Goal: Task Accomplishment & Management: Use online tool/utility

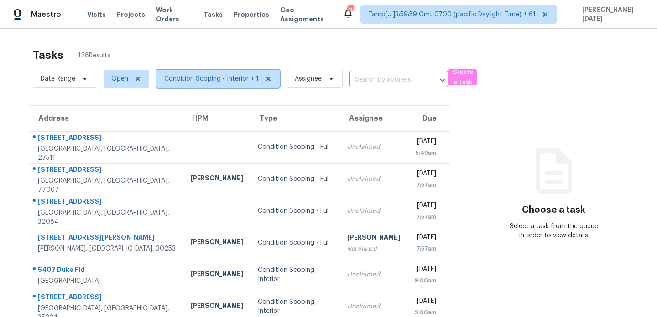
click at [220, 83] on span "Condition Scoping - Interior + 1" at bounding box center [211, 78] width 94 height 9
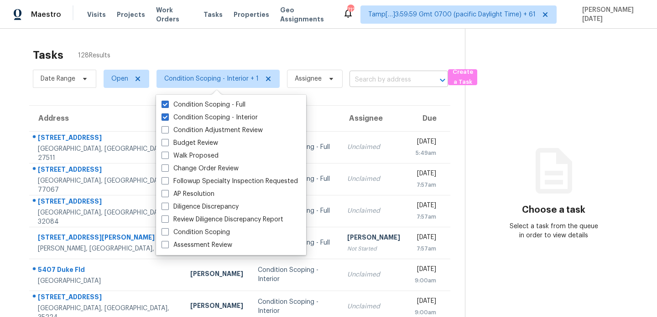
click at [367, 82] on input "text" at bounding box center [385, 80] width 73 height 14
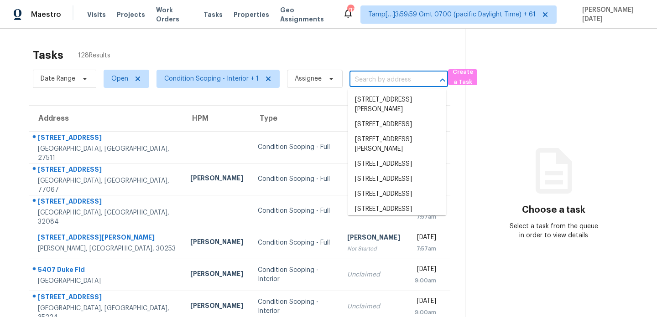
paste input "6550 Berrywood Dr, Brighton, MI, 48116"
type input "6550 Berrywood Dr, Brighton, MI, 48116"
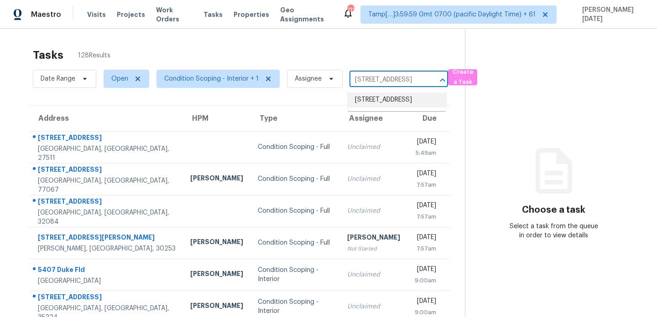
click at [384, 103] on li "6550 Berrywood Dr, Brighton, MI 48116" at bounding box center [397, 100] width 99 height 15
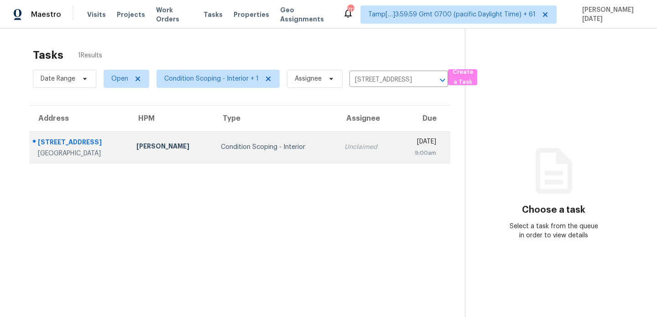
click at [352, 136] on td "Unclaimed" at bounding box center [366, 147] width 59 height 32
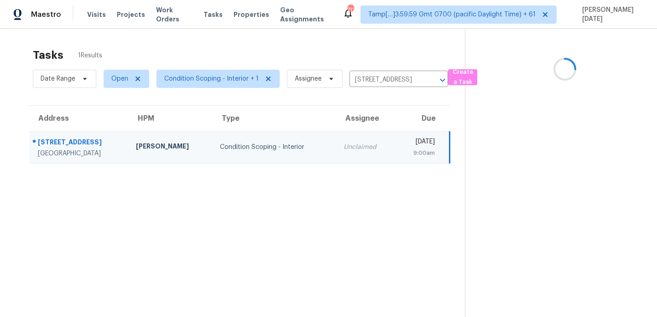
scroll to position [29, 0]
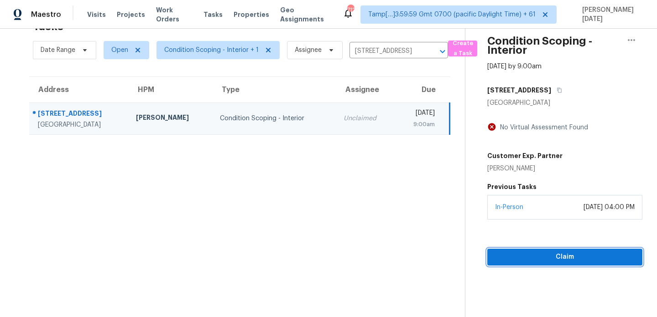
click at [509, 260] on span "Claim" at bounding box center [564, 257] width 140 height 11
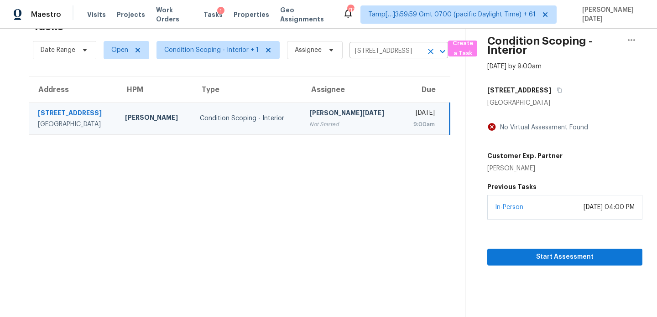
click at [381, 51] on input "6550 Berrywood Dr, Brighton, MI 48116" at bounding box center [385, 51] width 73 height 14
paste input "5365 SW 111th Lane Rd, Ocala, FL, 3447"
type input "5365 SW 111th Lane Rd, Ocala, FL, 34476"
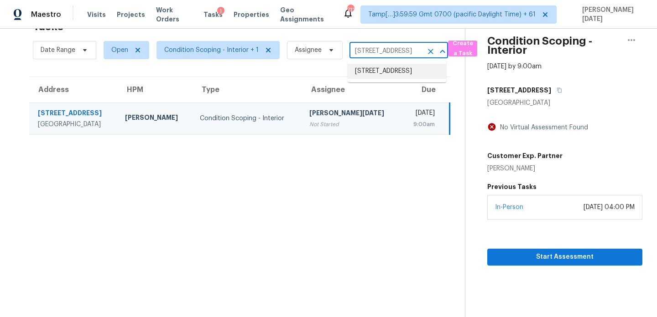
click at [385, 71] on li "5365 SW 111th Lane Rd, Ocala, FL 34476" at bounding box center [397, 71] width 99 height 15
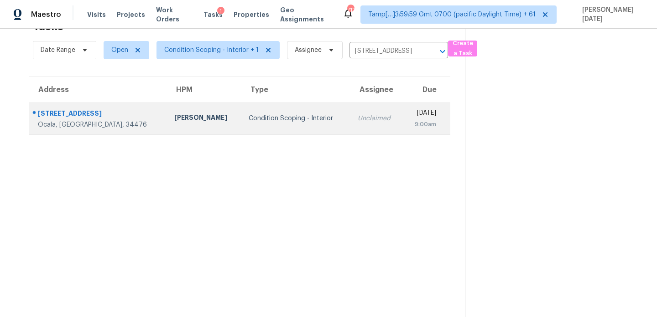
click at [350, 110] on td "Unclaimed" at bounding box center [376, 119] width 52 height 32
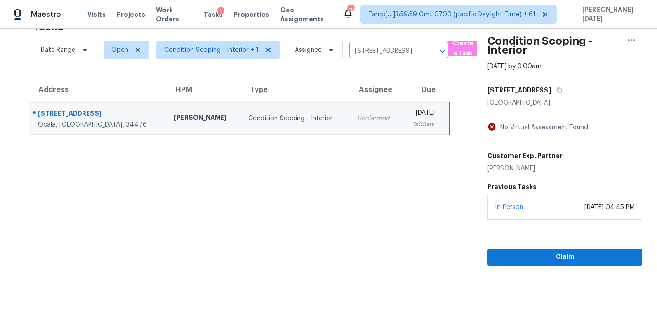
click at [505, 265] on section "Condition Scoping - Interior Sep 26th 2025 by 9:00am 5365 SW 111th Lane Rd Ocal…" at bounding box center [553, 158] width 177 height 317
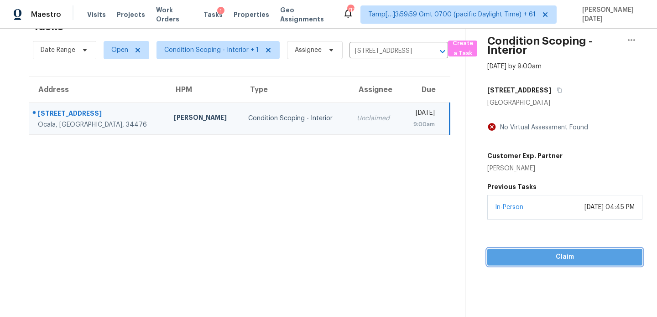
click at [513, 256] on span "Claim" at bounding box center [564, 257] width 140 height 11
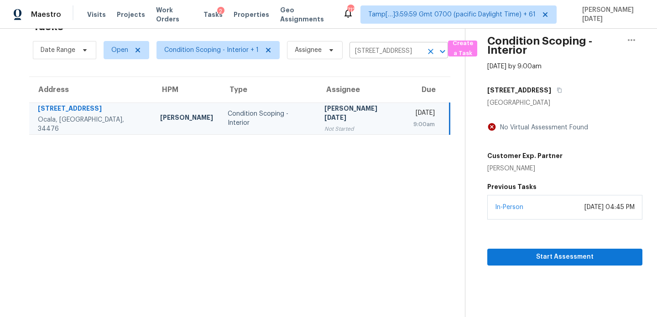
click at [384, 49] on input "5365 SW 111th Lane Rd, Ocala, FL 34476" at bounding box center [385, 51] width 73 height 14
paste input "8928 Rolling Rd, Manassas, VA, 20110"
type input "8928 Rolling Rd, Manassas, VA, 20110"
click at [384, 73] on li "8928 Rolling Rd, Manassas, VA 20110" at bounding box center [397, 71] width 99 height 15
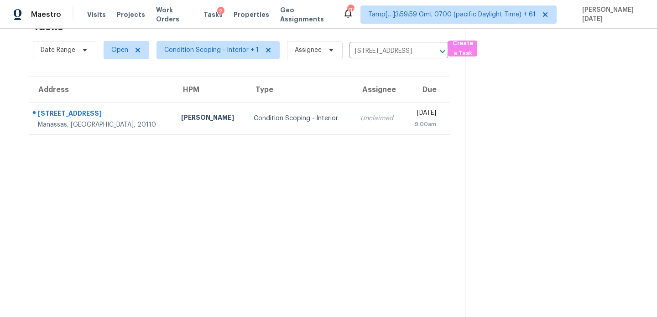
click at [404, 130] on td "Fri, Sep 26th 2025 9:00am" at bounding box center [427, 119] width 46 height 32
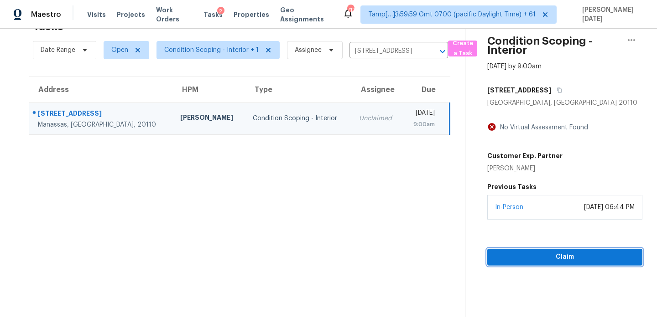
click at [519, 256] on span "Claim" at bounding box center [564, 257] width 140 height 11
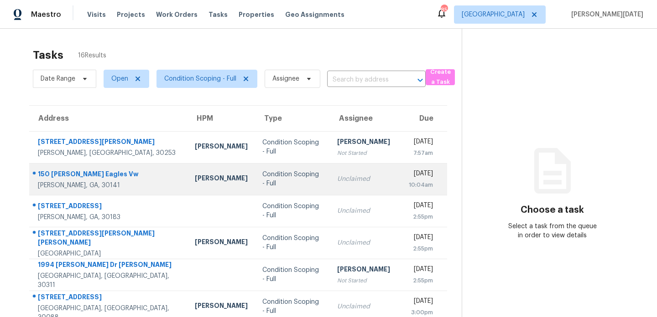
click at [337, 182] on div "Unclaimed" at bounding box center [365, 179] width 57 height 9
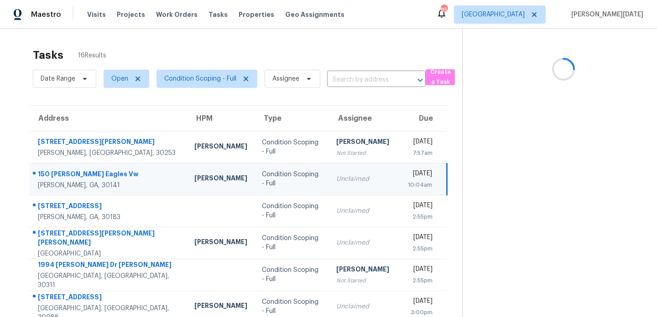
click at [336, 182] on div "Unclaimed" at bounding box center [364, 179] width 57 height 9
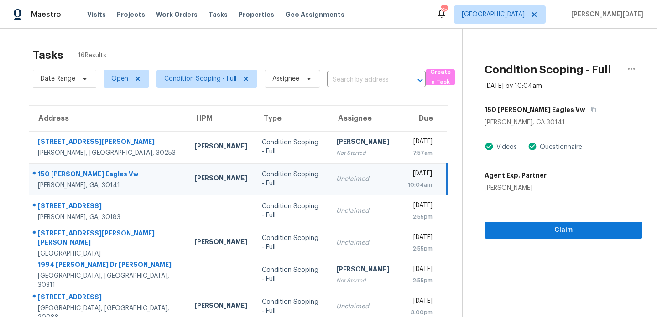
click at [336, 182] on div "Unclaimed" at bounding box center [364, 179] width 57 height 9
click at [344, 181] on div "Unclaimed" at bounding box center [364, 179] width 57 height 9
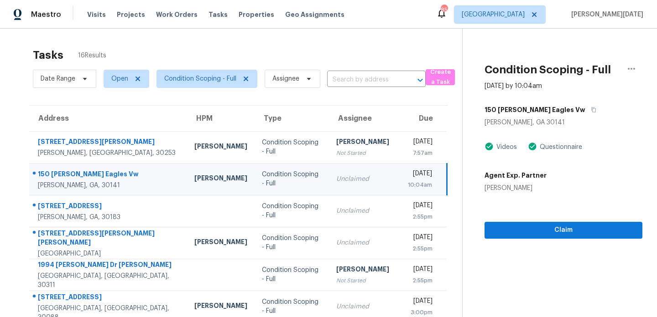
click at [408, 181] on div "10:04am" at bounding box center [420, 185] width 24 height 9
click at [496, 225] on span "Claim" at bounding box center [563, 230] width 143 height 11
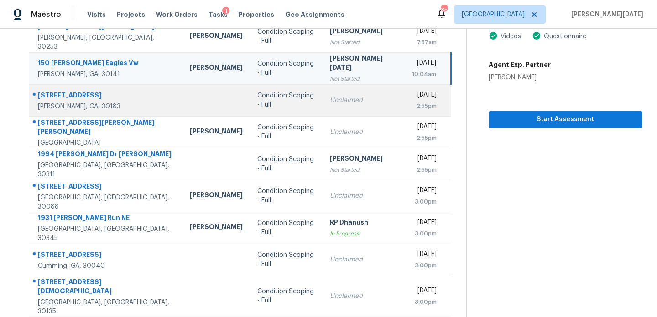
scroll to position [112, 0]
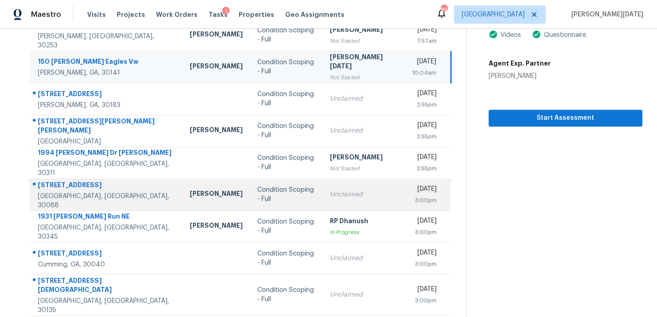
click at [405, 180] on td "[DATE] 3:00pm" at bounding box center [428, 195] width 47 height 32
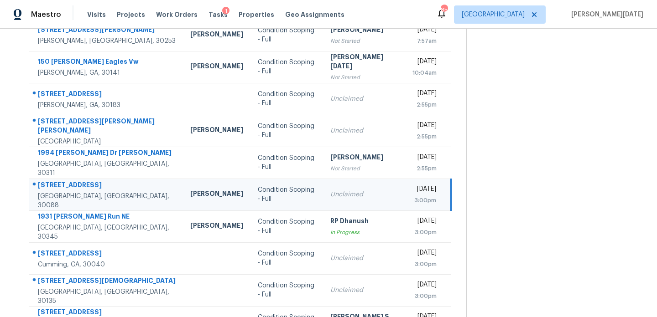
click at [405, 182] on td "[DATE] 3:00pm" at bounding box center [428, 195] width 46 height 32
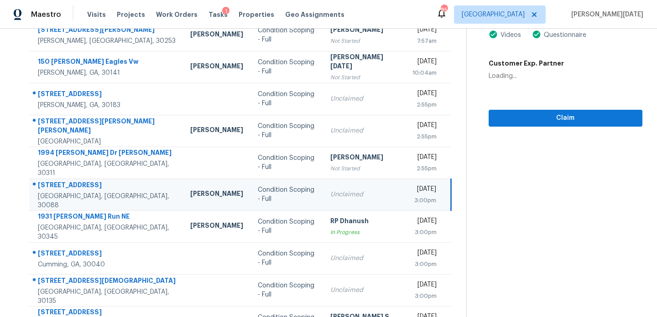
click at [405, 182] on td "[DATE] 3:00pm" at bounding box center [428, 195] width 46 height 32
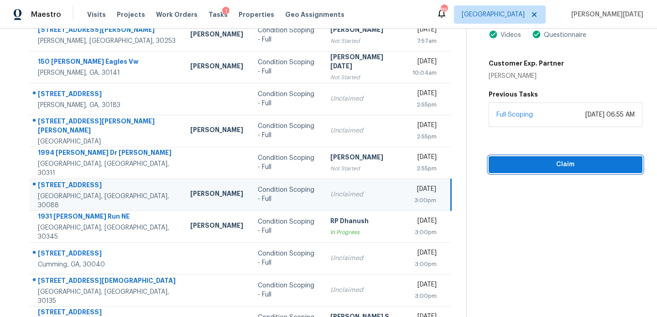
click at [498, 167] on span "Claim" at bounding box center [565, 164] width 139 height 11
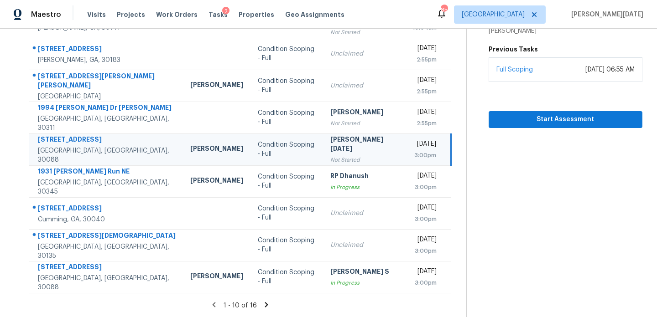
click at [262, 308] on icon at bounding box center [266, 305] width 8 height 8
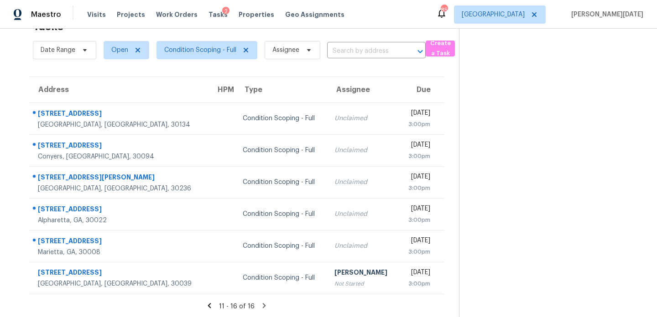
scroll to position [30, 0]
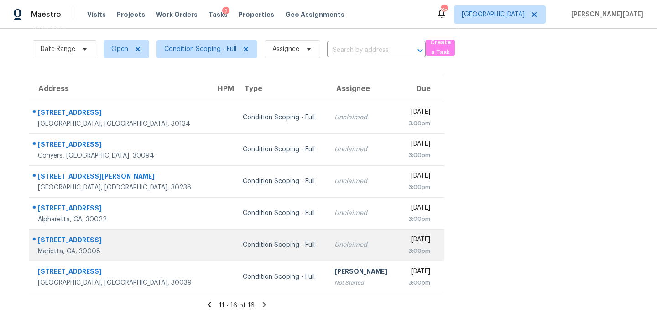
click at [334, 244] on div "Unclaimed" at bounding box center [362, 245] width 57 height 9
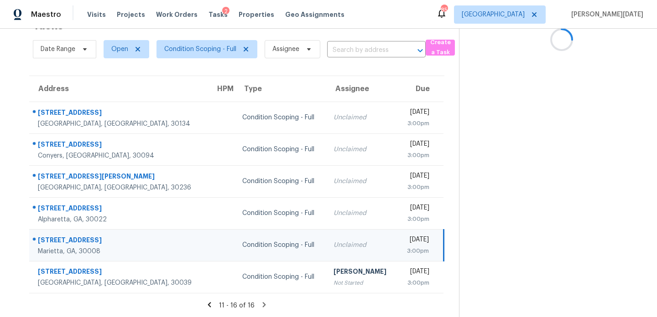
click at [333, 244] on div "Unclaimed" at bounding box center [361, 245] width 57 height 9
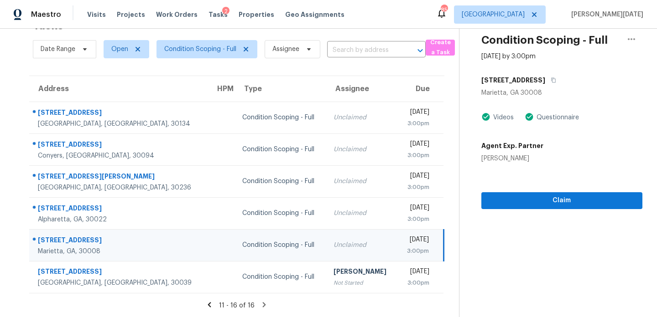
click at [333, 244] on div "Unclaimed" at bounding box center [361, 245] width 57 height 9
click at [496, 205] on span "Claim" at bounding box center [561, 200] width 146 height 11
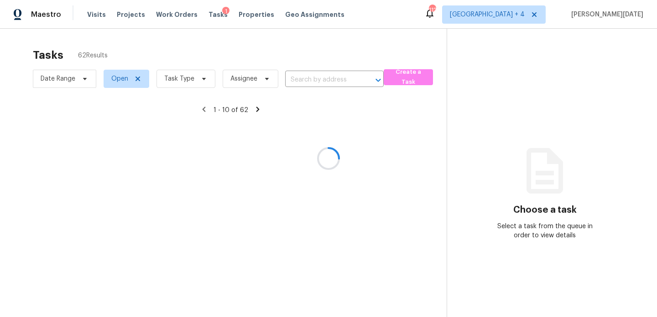
click at [199, 79] on div at bounding box center [328, 158] width 657 height 317
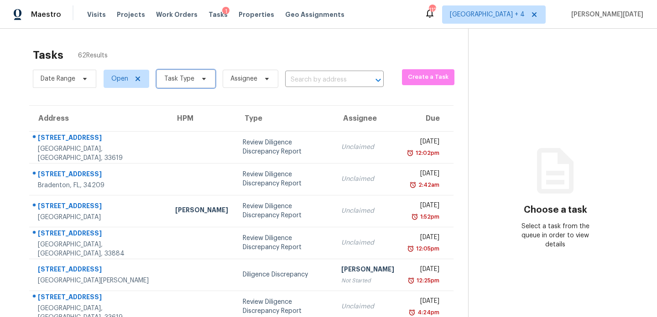
click at [200, 79] on icon at bounding box center [203, 78] width 7 height 7
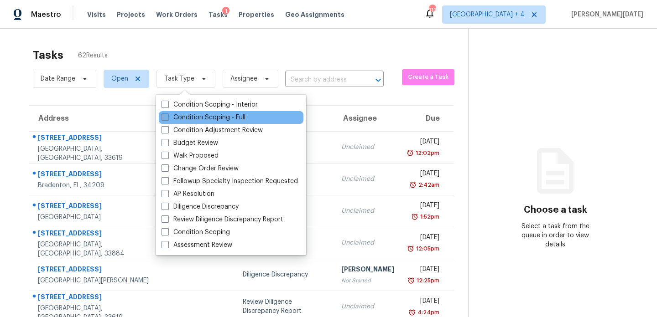
click at [177, 118] on label "Condition Scoping - Full" at bounding box center [203, 117] width 84 height 9
click at [167, 118] on input "Condition Scoping - Full" at bounding box center [164, 116] width 6 height 6
checkbox input "true"
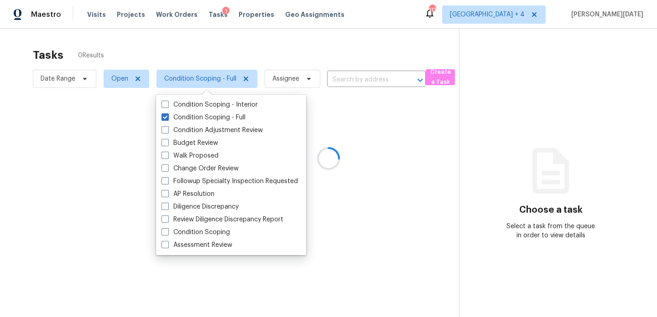
click at [269, 46] on div at bounding box center [328, 158] width 657 height 317
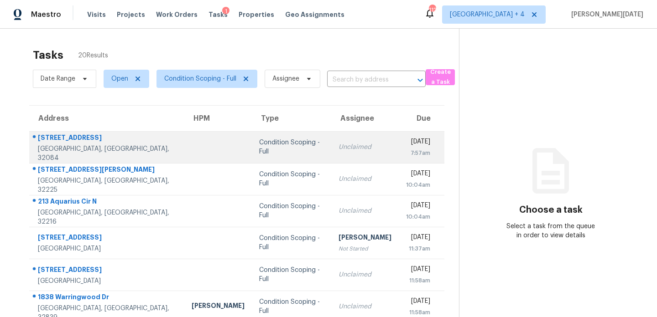
click at [349, 144] on div "Unclaimed" at bounding box center [364, 147] width 53 height 9
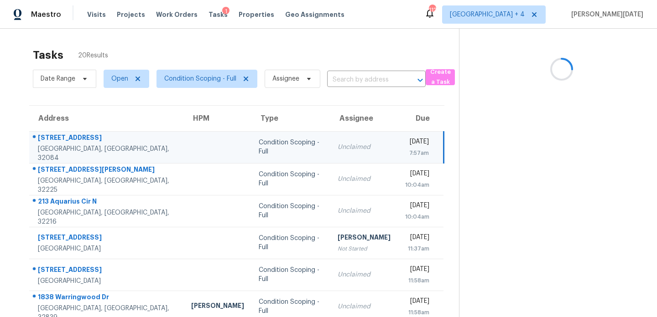
click at [349, 144] on div "Unclaimed" at bounding box center [364, 147] width 53 height 9
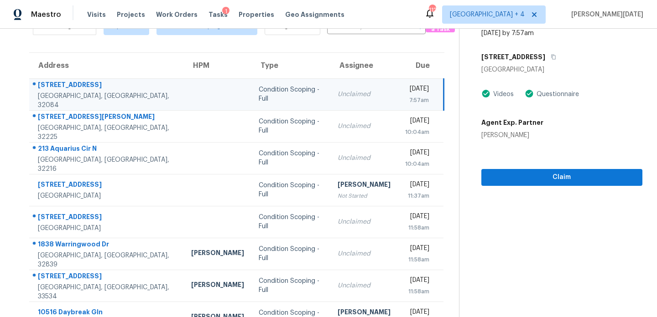
scroll to position [58, 0]
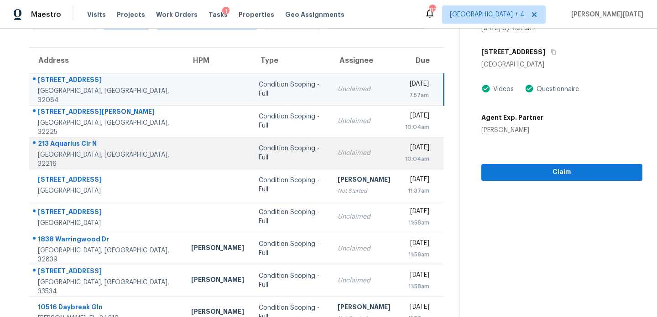
click at [330, 148] on td "Unclaimed" at bounding box center [364, 153] width 68 height 32
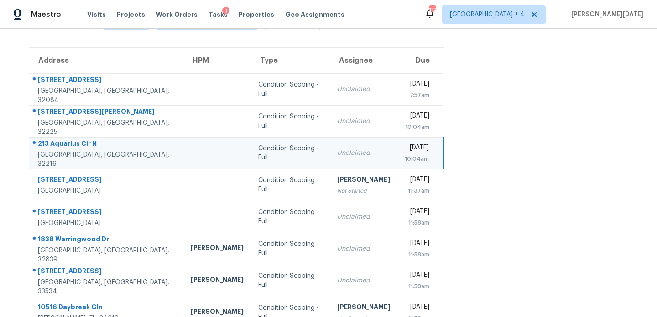
click at [330, 148] on td "Unclaimed" at bounding box center [364, 153] width 68 height 32
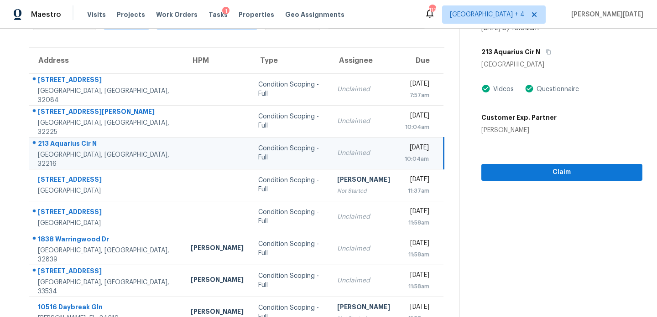
click at [337, 160] on td "Unclaimed" at bounding box center [364, 153] width 68 height 32
click at [508, 171] on span "Claim" at bounding box center [561, 172] width 146 height 11
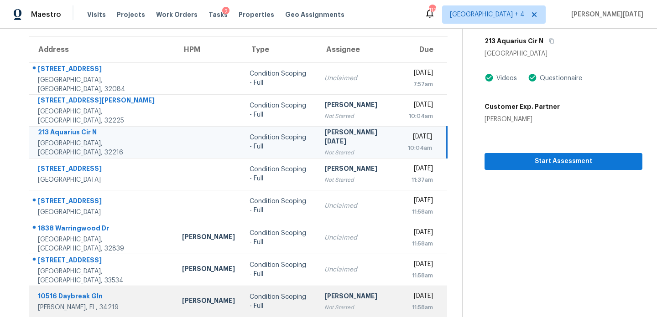
scroll to position [157, 0]
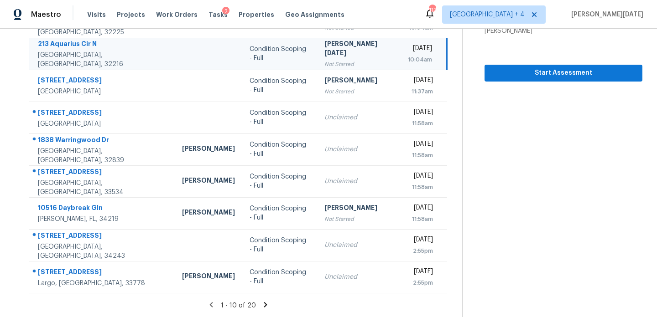
click at [264, 303] on icon at bounding box center [265, 304] width 3 height 5
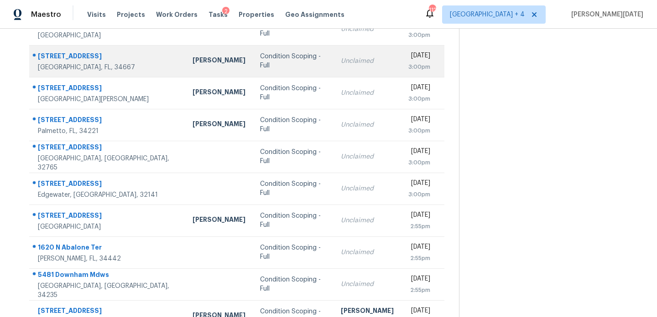
scroll to position [26, 0]
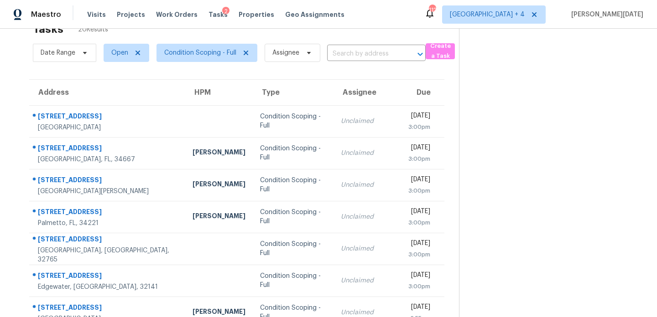
click at [277, 102] on th "Type" at bounding box center [293, 93] width 81 height 26
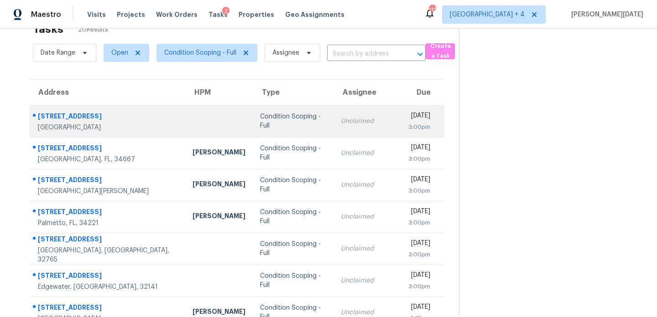
click at [280, 112] on td "Condition Scoping - Full" at bounding box center [293, 121] width 81 height 32
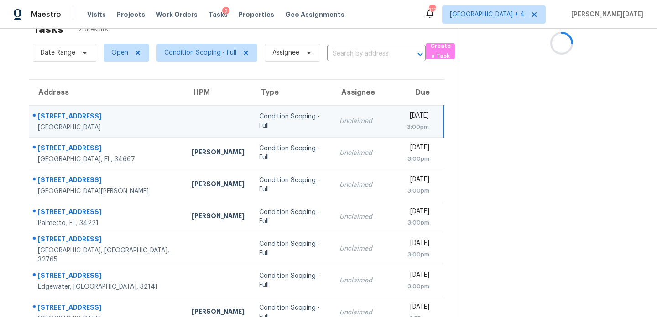
click at [280, 112] on td "Condition Scoping - Full" at bounding box center [292, 121] width 80 height 32
click at [400, 124] on td "Fri, Sep 26th 2025 3:00pm" at bounding box center [422, 121] width 44 height 32
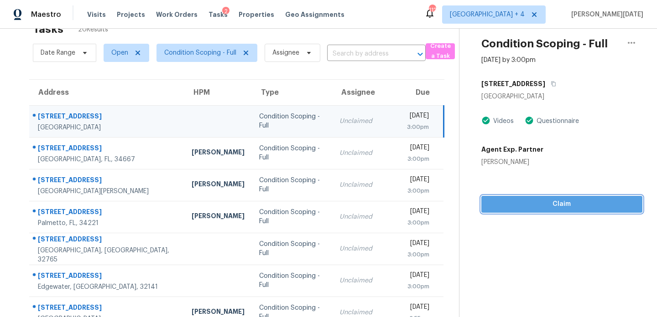
click at [504, 199] on span "Claim" at bounding box center [561, 204] width 146 height 11
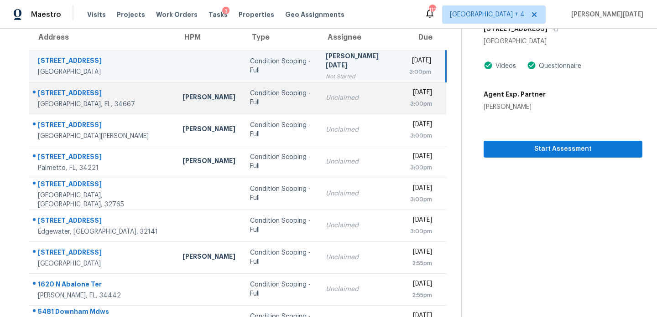
scroll to position [125, 0]
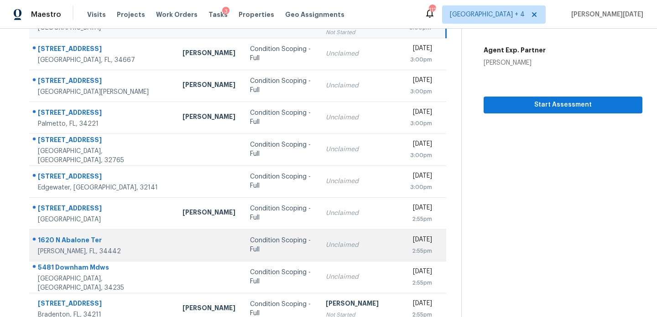
click at [252, 252] on td "Condition Scoping - Full" at bounding box center [281, 245] width 76 height 32
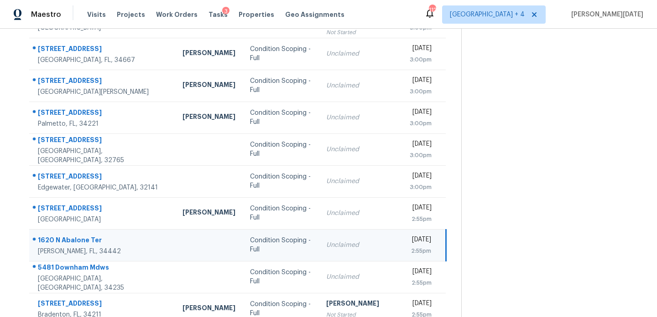
click at [252, 252] on td "Condition Scoping - Full" at bounding box center [281, 245] width 76 height 32
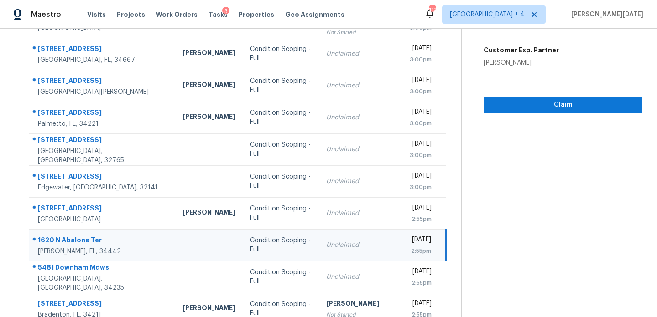
click at [252, 252] on td "Condition Scoping - Full" at bounding box center [281, 245] width 76 height 32
click at [289, 243] on td "Condition Scoping - Full" at bounding box center [281, 245] width 76 height 32
click at [326, 243] on div "Unclaimed" at bounding box center [360, 245] width 69 height 9
click at [505, 108] on span "Claim" at bounding box center [563, 104] width 144 height 11
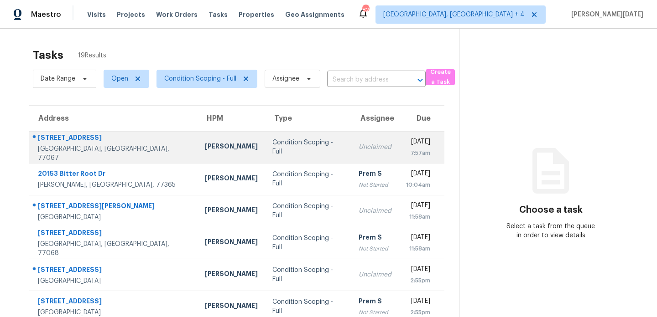
click at [289, 151] on div "Condition Scoping - Full" at bounding box center [307, 147] width 71 height 18
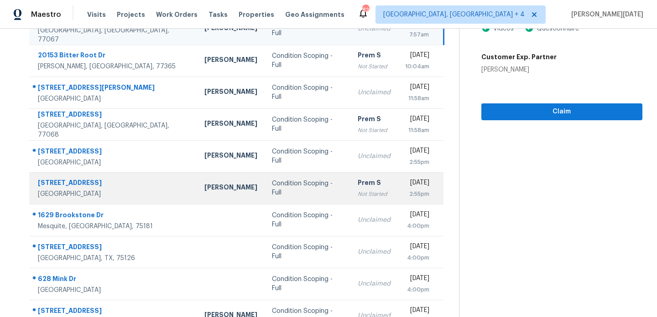
scroll to position [157, 0]
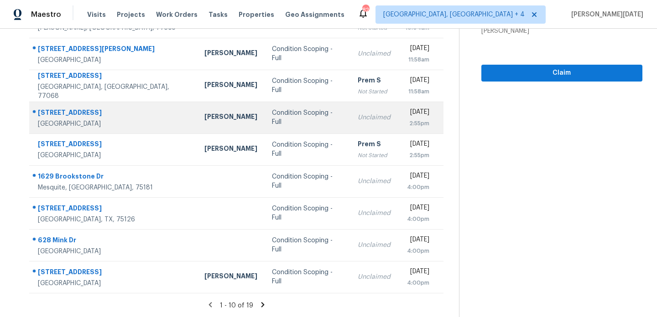
click at [358, 118] on div "Unclaimed" at bounding box center [374, 117] width 33 height 9
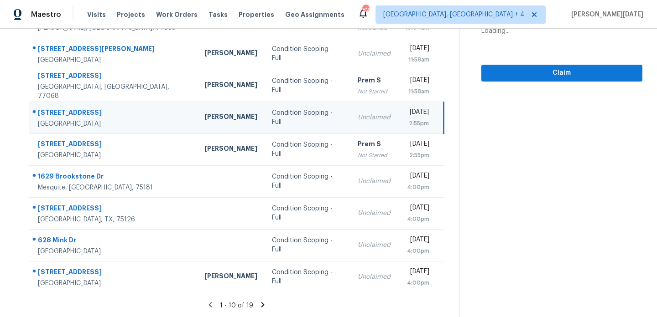
click at [405, 114] on div "[DATE]" at bounding box center [417, 113] width 24 height 11
click at [409, 114] on div "[DATE]" at bounding box center [417, 113] width 24 height 11
click at [509, 68] on span "Claim" at bounding box center [561, 73] width 146 height 11
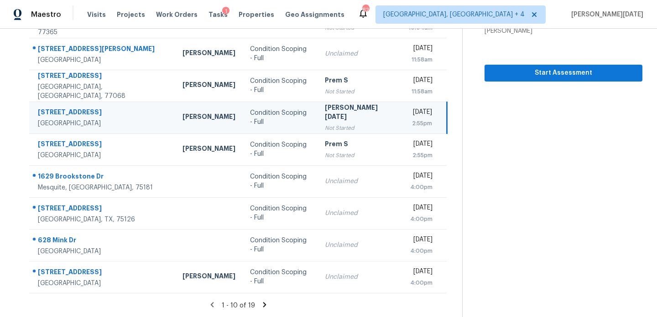
click at [263, 304] on icon at bounding box center [264, 304] width 3 height 5
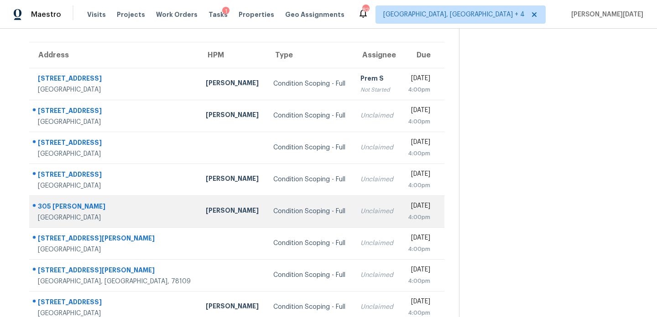
scroll to position [125, 0]
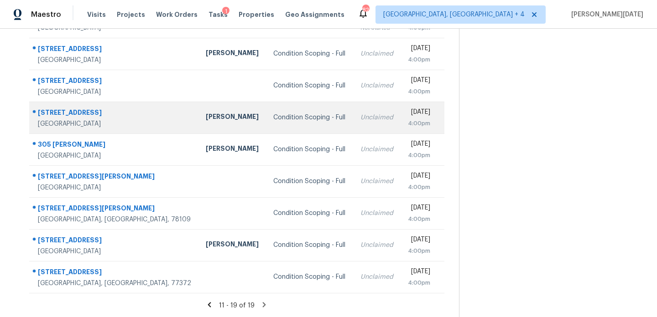
click at [353, 124] on td "Unclaimed" at bounding box center [376, 118] width 47 height 32
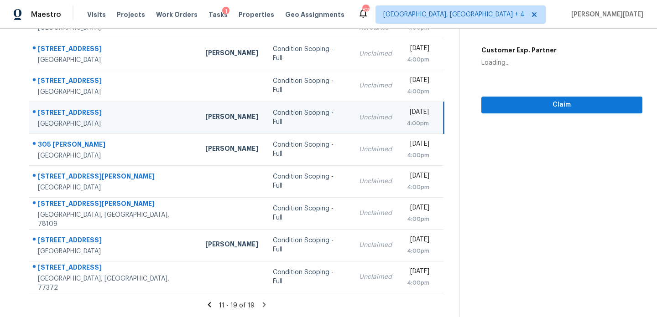
click at [363, 121] on td "Unclaimed" at bounding box center [375, 118] width 47 height 32
click at [406, 120] on div "4:00pm" at bounding box center [417, 123] width 22 height 9
click at [412, 117] on div "[DATE]" at bounding box center [417, 113] width 22 height 11
click at [500, 109] on span "Claim" at bounding box center [561, 104] width 146 height 11
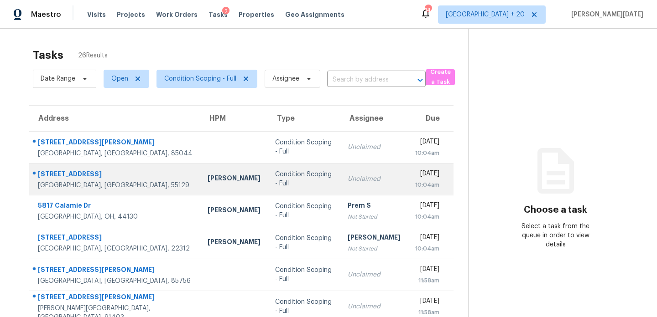
scroll to position [68, 0]
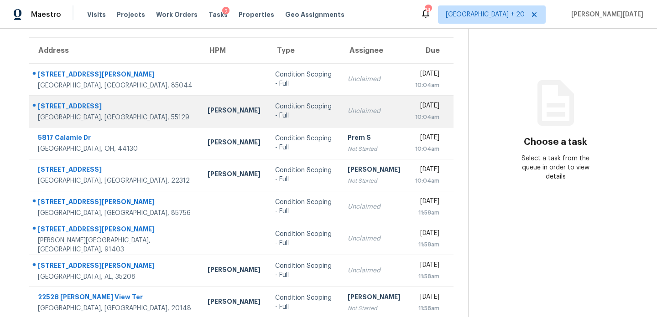
click at [344, 119] on td "Unclaimed" at bounding box center [374, 111] width 68 height 32
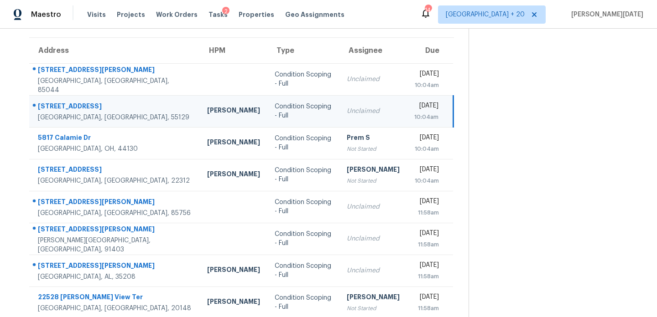
click at [407, 118] on td "Fri, Sep 26th 2025 10:04am" at bounding box center [430, 111] width 47 height 32
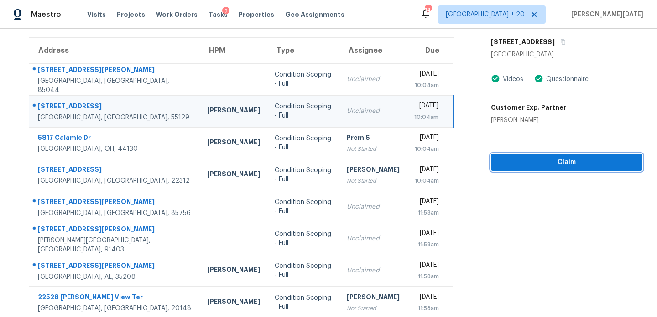
click at [508, 156] on button "Claim" at bounding box center [566, 162] width 151 height 17
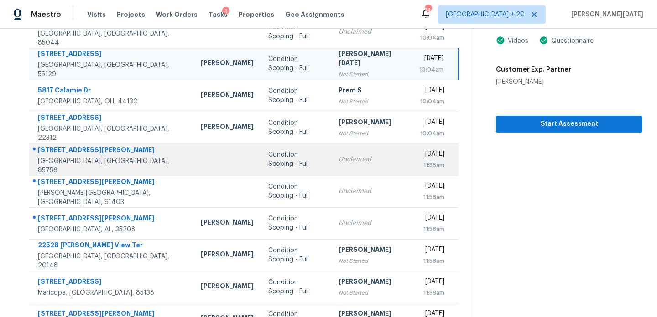
scroll to position [157, 0]
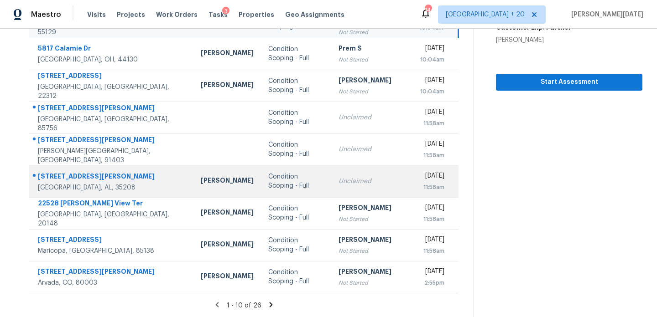
click at [338, 177] on div "Unclaimed" at bounding box center [371, 181] width 66 height 9
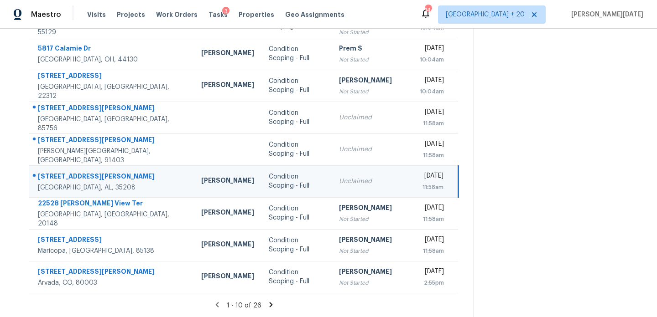
click at [339, 177] on div "Unclaimed" at bounding box center [372, 181] width 67 height 9
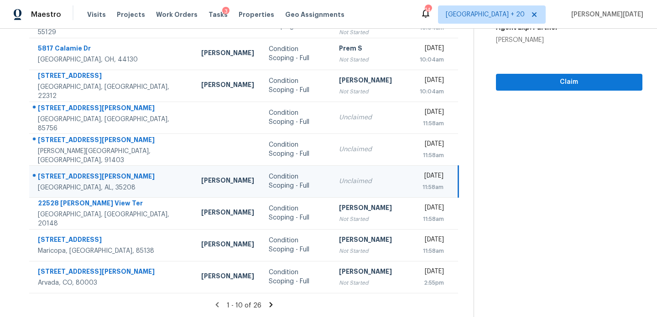
click at [339, 177] on div "Unclaimed" at bounding box center [372, 181] width 67 height 9
click at [502, 79] on button "Claim" at bounding box center [569, 82] width 146 height 17
click at [270, 307] on icon at bounding box center [271, 304] width 3 height 5
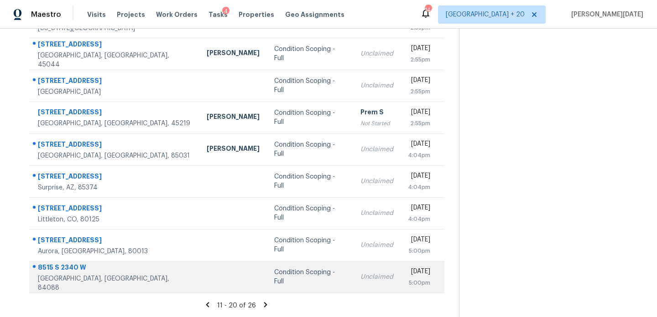
click at [285, 269] on td "Condition Scoping - Full" at bounding box center [310, 277] width 86 height 32
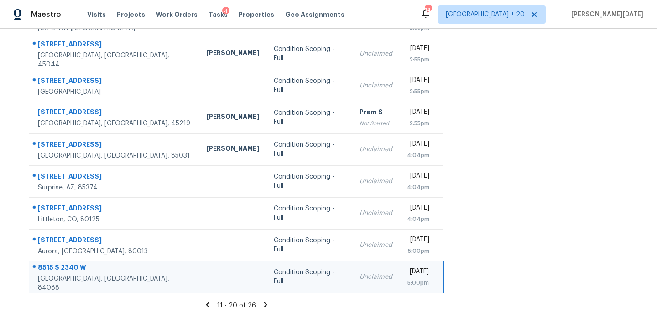
click at [285, 269] on td "Condition Scoping - Full" at bounding box center [309, 277] width 86 height 32
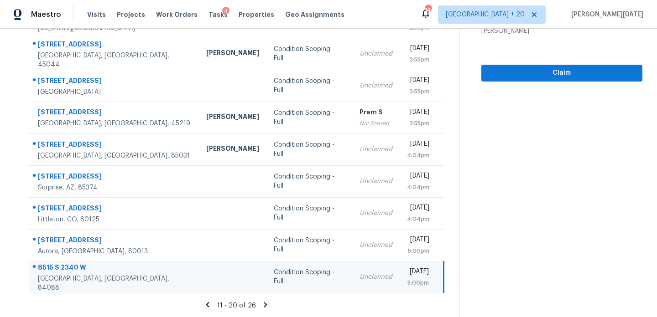
click at [285, 269] on td "Condition Scoping - Full" at bounding box center [309, 277] width 86 height 32
click at [507, 70] on span "Claim" at bounding box center [561, 73] width 146 height 11
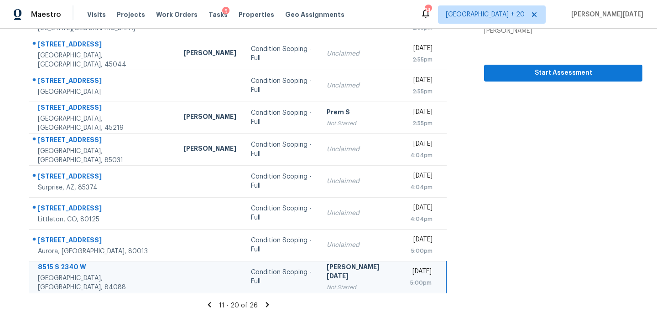
click at [263, 305] on icon at bounding box center [267, 305] width 8 height 8
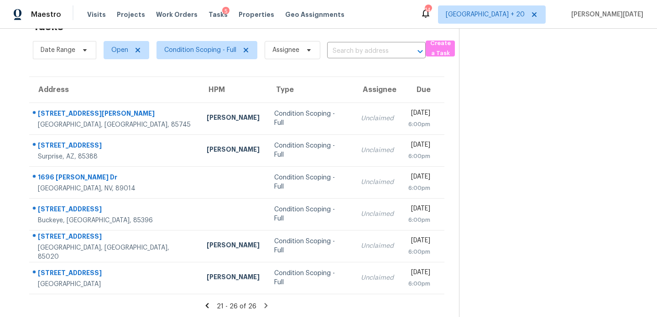
scroll to position [30, 0]
click at [362, 48] on input "text" at bounding box center [363, 50] width 73 height 14
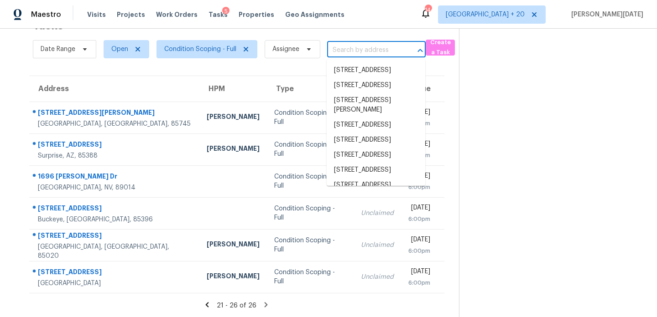
paste input "34140 Ambrosia Ct, Lake Elsinore, CA, 92532"
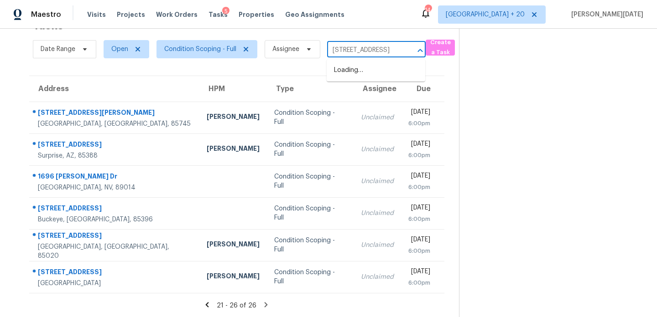
scroll to position [0, 68]
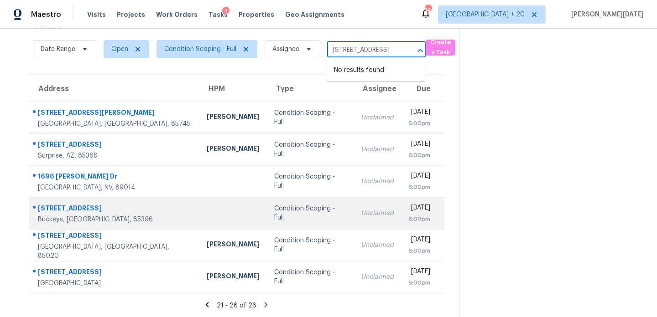
type input "34140 Ambrosia Ct, Lake Elsinore, CA, 92532"
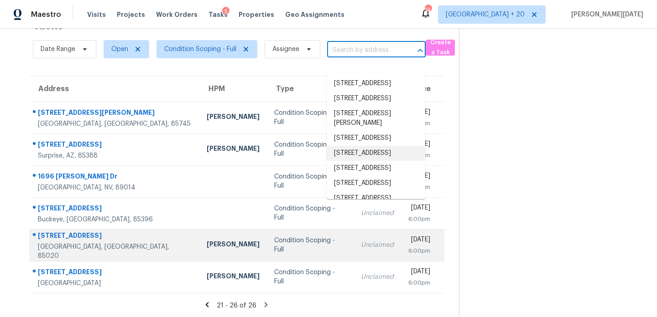
scroll to position [0, 0]
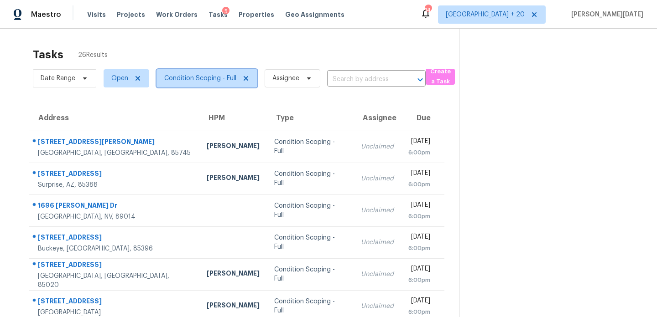
click at [212, 80] on span "Condition Scoping - Full" at bounding box center [200, 78] width 72 height 9
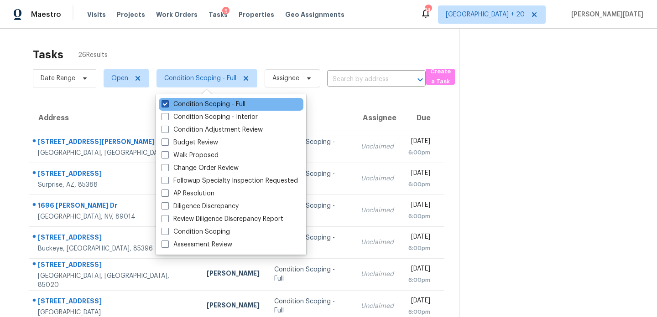
click at [209, 104] on label "Condition Scoping - Full" at bounding box center [203, 104] width 84 height 9
click at [167, 104] on input "Condition Scoping - Full" at bounding box center [164, 103] width 6 height 6
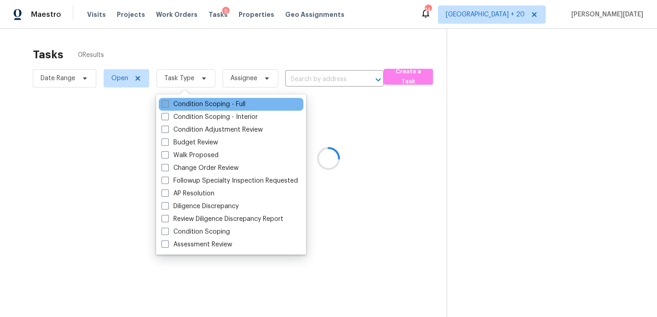
click at [209, 104] on label "Condition Scoping - Full" at bounding box center [203, 104] width 84 height 9
click at [167, 104] on input "Condition Scoping - Full" at bounding box center [164, 103] width 6 height 6
checkbox input "true"
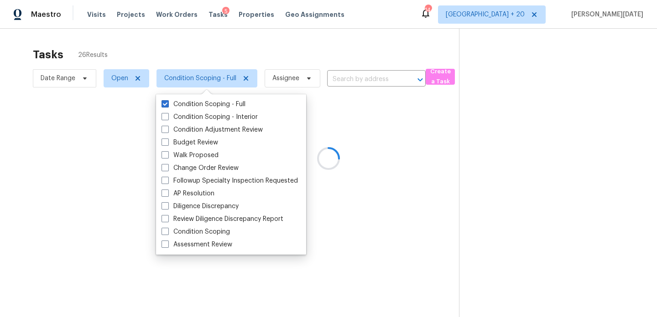
click at [276, 55] on div at bounding box center [328, 158] width 657 height 317
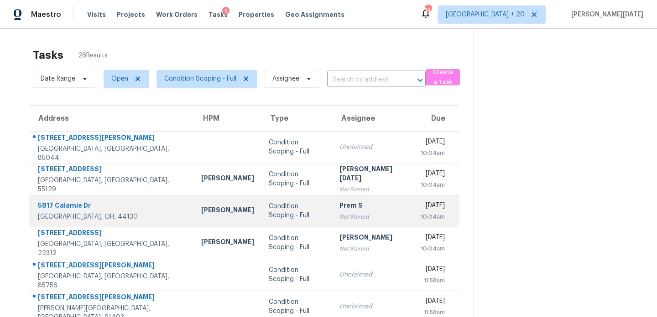
scroll to position [157, 0]
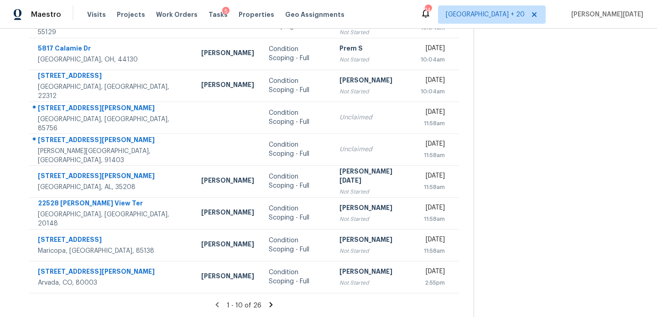
click at [267, 305] on icon at bounding box center [271, 305] width 8 height 8
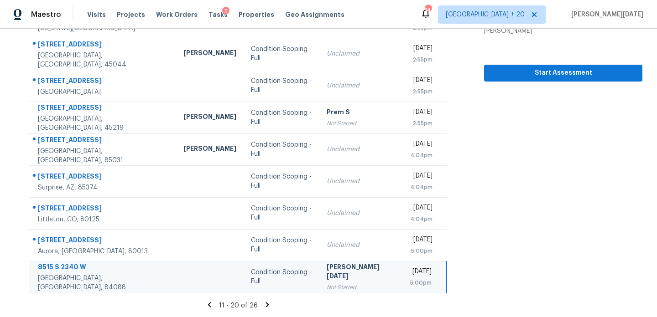
click at [265, 303] on icon at bounding box center [266, 304] width 3 height 5
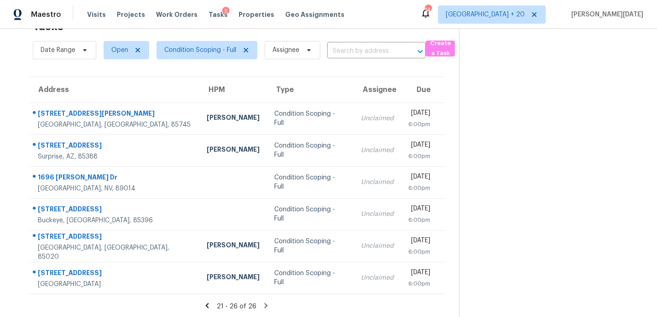
scroll to position [30, 0]
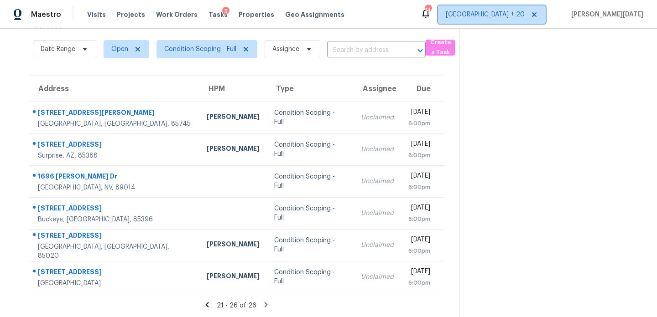
click at [525, 13] on span "Denver + 20" at bounding box center [485, 14] width 79 height 9
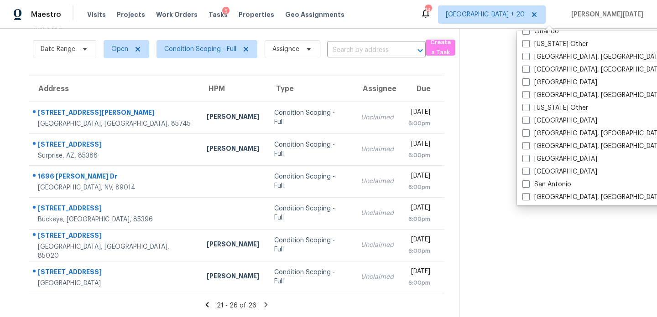
scroll to position [1135, 0]
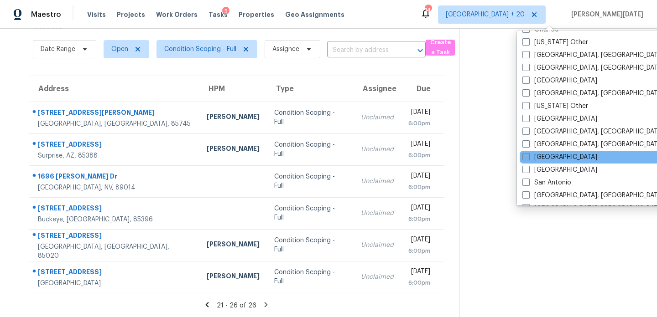
click at [543, 159] on label "[GEOGRAPHIC_DATA]" at bounding box center [559, 157] width 75 height 9
click at [528, 159] on input "[GEOGRAPHIC_DATA]" at bounding box center [525, 156] width 6 height 6
checkbox input "true"
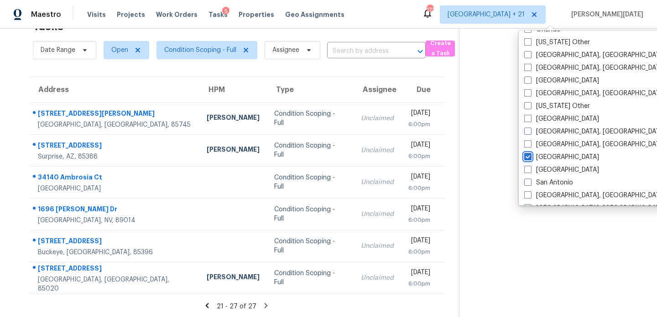
scroll to position [30, 0]
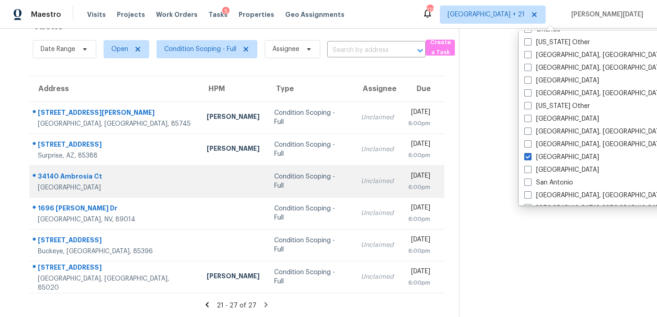
click at [274, 179] on div "Condition Scoping - Full" at bounding box center [310, 181] width 72 height 18
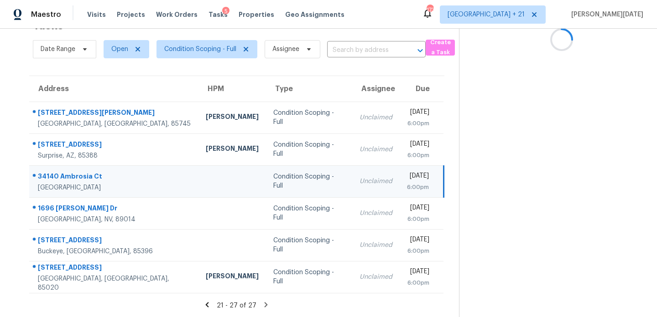
click at [273, 179] on div "Condition Scoping - Full" at bounding box center [309, 181] width 72 height 18
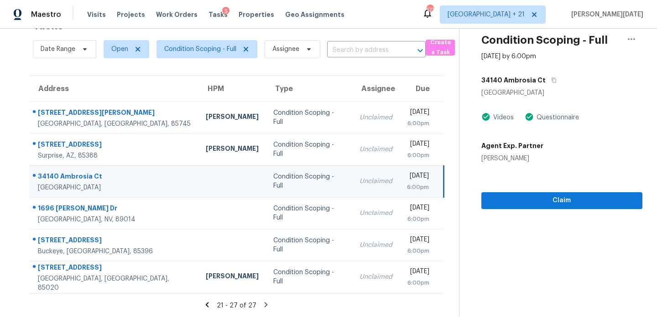
click at [273, 179] on div "Condition Scoping - Full" at bounding box center [309, 181] width 72 height 18
click at [507, 201] on span "Claim" at bounding box center [561, 200] width 146 height 11
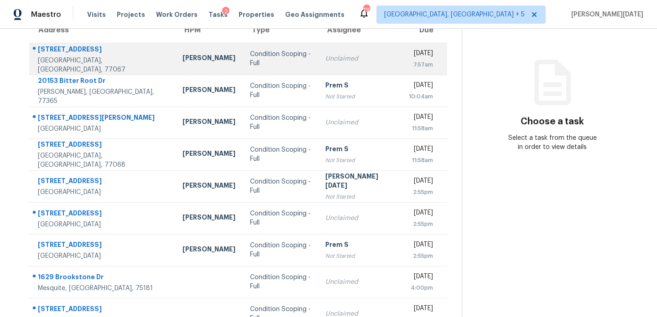
scroll to position [157, 0]
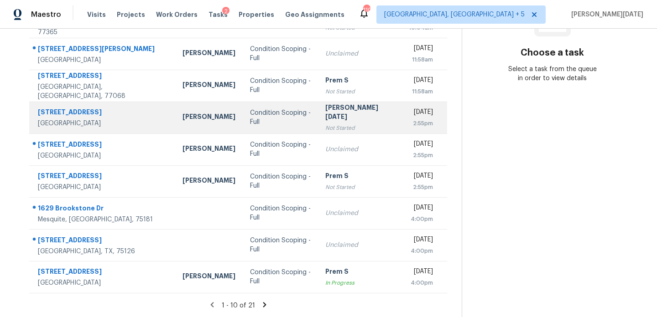
click at [329, 111] on div "[PERSON_NAME][DATE]" at bounding box center [359, 113] width 69 height 21
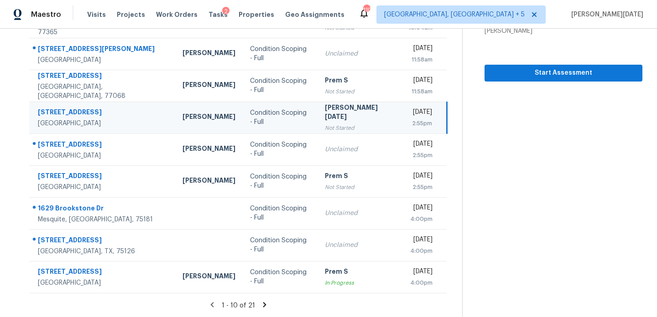
click at [263, 305] on icon at bounding box center [264, 304] width 3 height 5
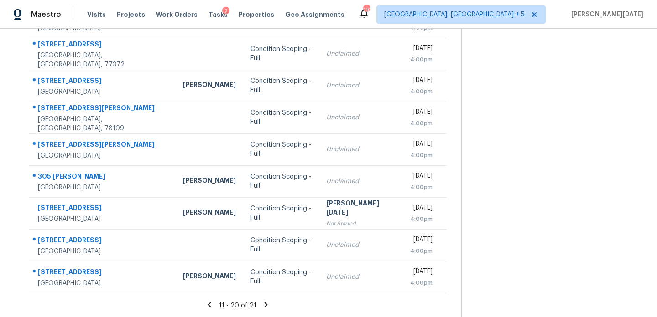
click at [265, 304] on icon at bounding box center [266, 305] width 8 height 8
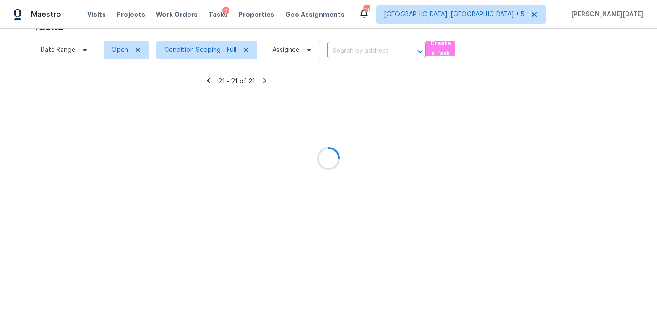
scroll to position [29, 0]
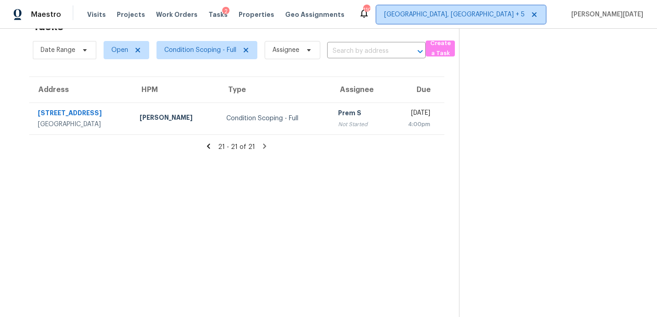
click at [525, 10] on span "[GEOGRAPHIC_DATA], [GEOGRAPHIC_DATA] + 5" at bounding box center [454, 14] width 140 height 9
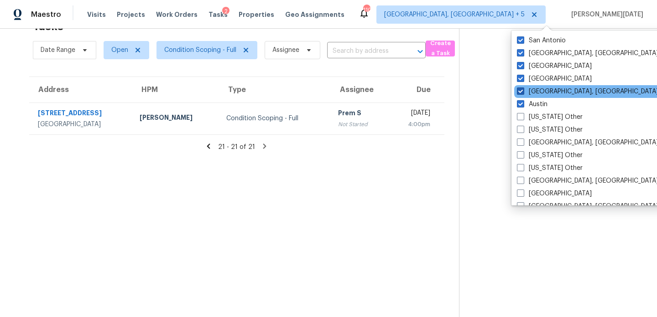
click at [544, 94] on label "[GEOGRAPHIC_DATA], [GEOGRAPHIC_DATA]" at bounding box center [587, 91] width 141 height 9
click at [523, 93] on input "[GEOGRAPHIC_DATA], [GEOGRAPHIC_DATA]" at bounding box center [520, 90] width 6 height 6
checkbox input "false"
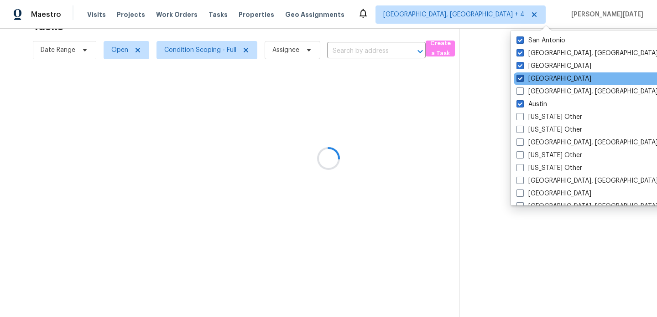
click at [544, 82] on label "[GEOGRAPHIC_DATA]" at bounding box center [553, 78] width 75 height 9
click at [522, 80] on input "[GEOGRAPHIC_DATA]" at bounding box center [519, 77] width 6 height 6
checkbox input "false"
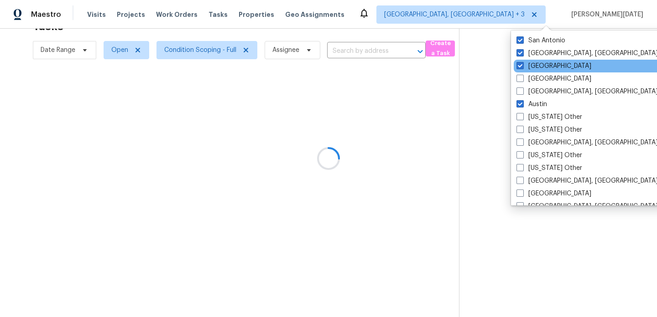
click at [546, 71] on div "[GEOGRAPHIC_DATA]" at bounding box center [606, 66] width 184 height 13
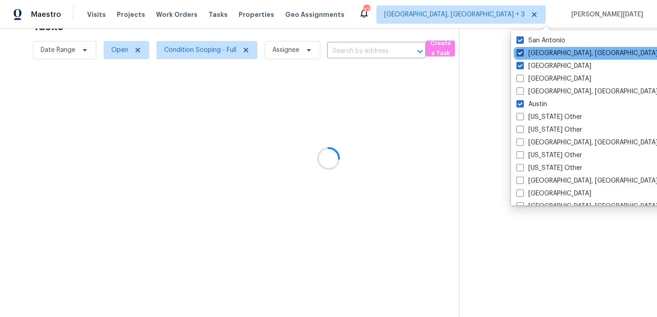
click at [551, 56] on label "[GEOGRAPHIC_DATA], [GEOGRAPHIC_DATA]" at bounding box center [586, 53] width 141 height 9
click at [522, 55] on input "[GEOGRAPHIC_DATA], [GEOGRAPHIC_DATA]" at bounding box center [519, 52] width 6 height 6
checkbox input "false"
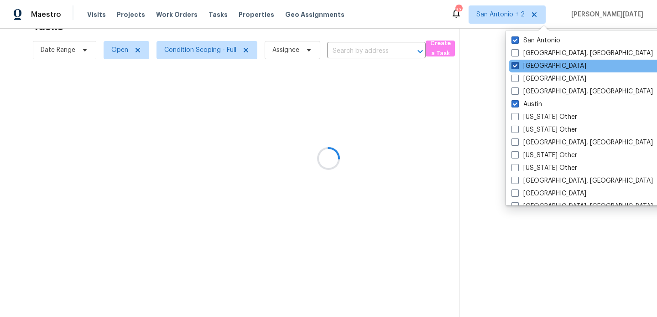
click at [547, 67] on label "[GEOGRAPHIC_DATA]" at bounding box center [548, 66] width 75 height 9
click at [517, 67] on input "[GEOGRAPHIC_DATA]" at bounding box center [514, 65] width 6 height 6
checkbox input "false"
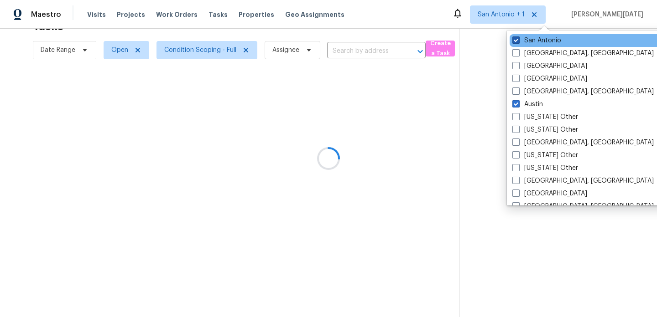
click at [547, 39] on label "San Antonio" at bounding box center [536, 40] width 49 height 9
click at [518, 39] on input "San Antonio" at bounding box center [515, 39] width 6 height 6
checkbox input "false"
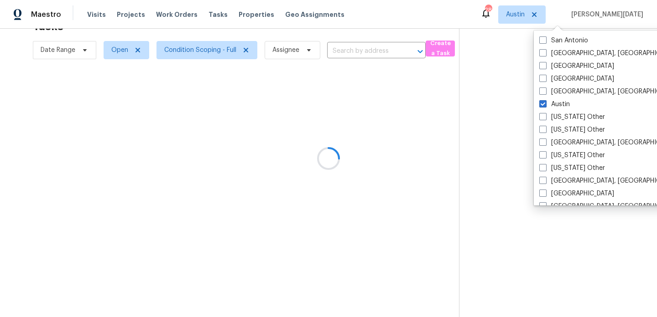
click at [409, 29] on div at bounding box center [328, 158] width 657 height 317
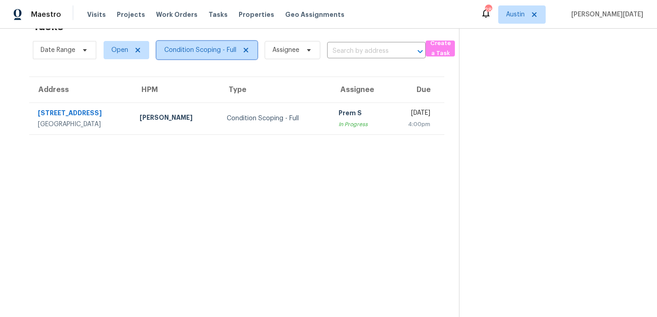
click at [187, 48] on span "Condition Scoping - Full" at bounding box center [200, 50] width 72 height 9
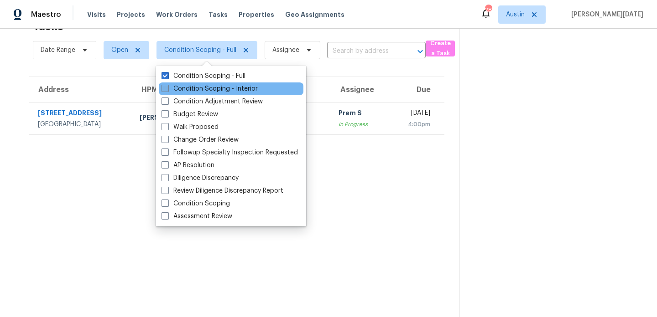
click at [189, 91] on label "Condition Scoping - Interior" at bounding box center [209, 88] width 96 height 9
click at [167, 90] on input "Condition Scoping - Interior" at bounding box center [164, 87] width 6 height 6
checkbox input "true"
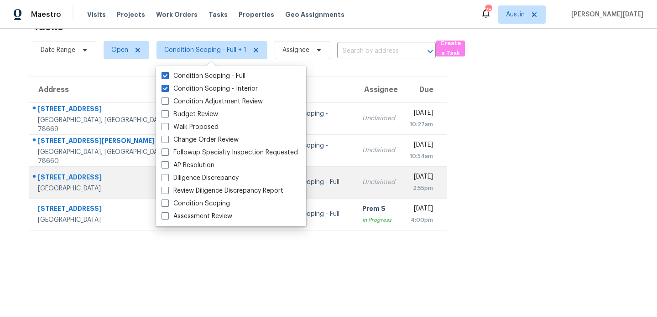
click at [192, 175] on td "[PERSON_NAME]" at bounding box center [226, 182] width 68 height 32
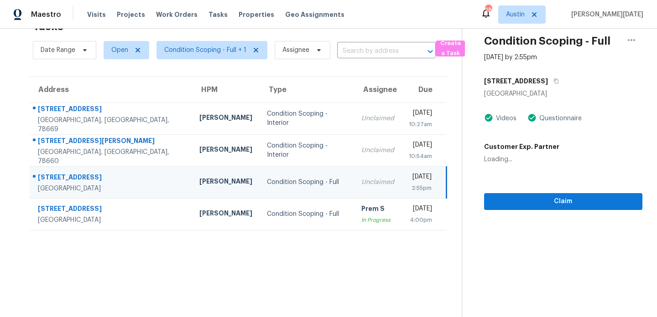
click at [290, 178] on div "Condition Scoping - Full" at bounding box center [307, 182] width 80 height 9
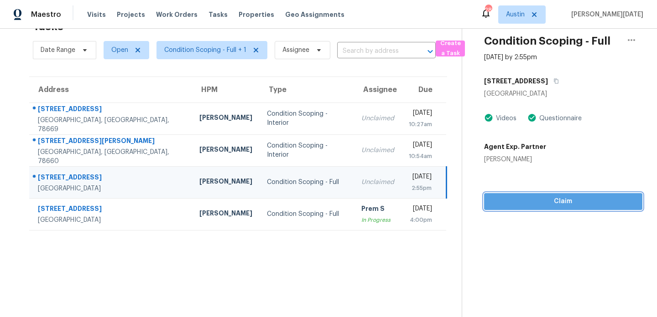
click at [502, 201] on span "Claim" at bounding box center [563, 201] width 144 height 11
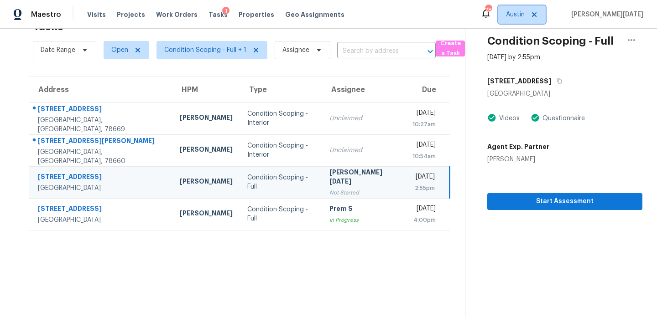
click at [525, 14] on span "Austin" at bounding box center [515, 14] width 19 height 9
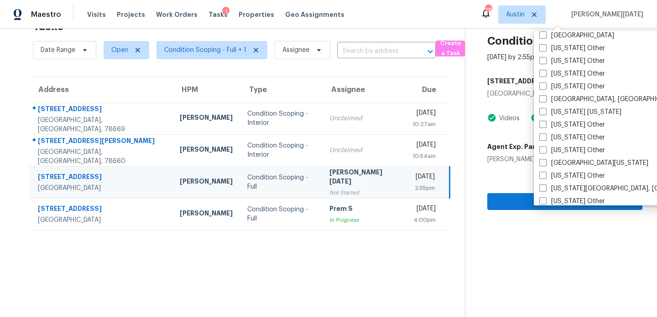
scroll to position [825, 0]
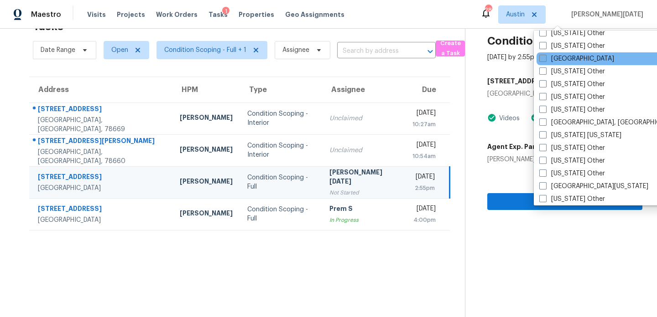
click at [560, 60] on label "[GEOGRAPHIC_DATA]" at bounding box center [576, 58] width 75 height 9
click at [545, 60] on input "[GEOGRAPHIC_DATA]" at bounding box center [542, 57] width 6 height 6
checkbox input "true"
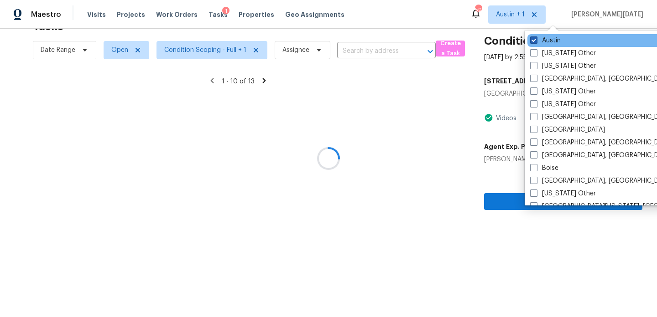
click at [550, 43] on label "Austin" at bounding box center [545, 40] width 31 height 9
click at [536, 42] on input "Austin" at bounding box center [533, 39] width 6 height 6
checkbox input "false"
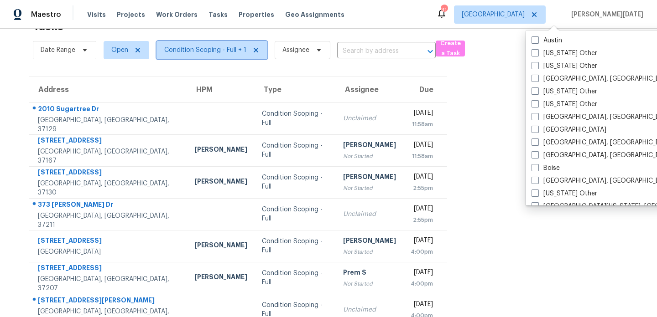
click at [234, 55] on span "Condition Scoping - Full + 1" at bounding box center [211, 50] width 111 height 18
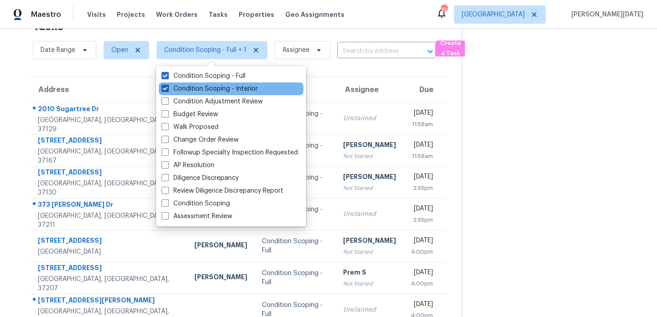
click at [232, 89] on label "Condition Scoping - Interior" at bounding box center [209, 88] width 96 height 9
click at [167, 89] on input "Condition Scoping - Interior" at bounding box center [164, 87] width 6 height 6
checkbox input "false"
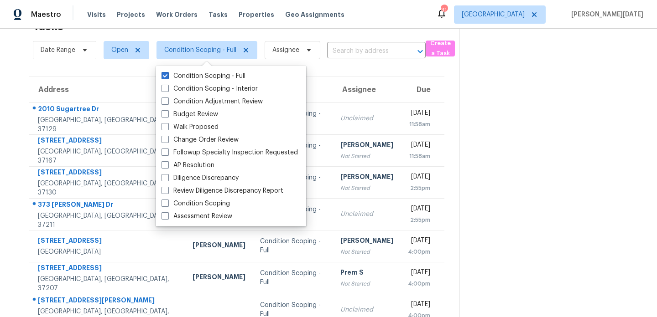
click at [343, 38] on div "Date Range Open Condition Scoping - Full Assignee ​" at bounding box center [229, 50] width 393 height 24
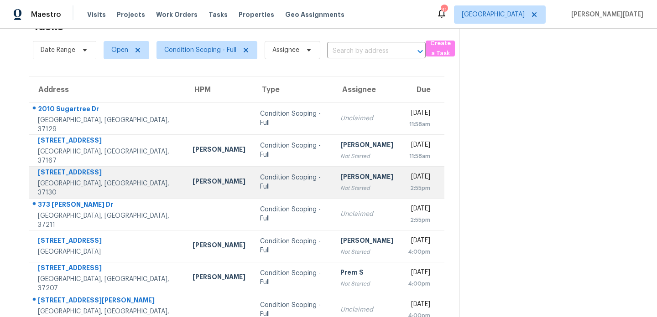
scroll to position [109, 0]
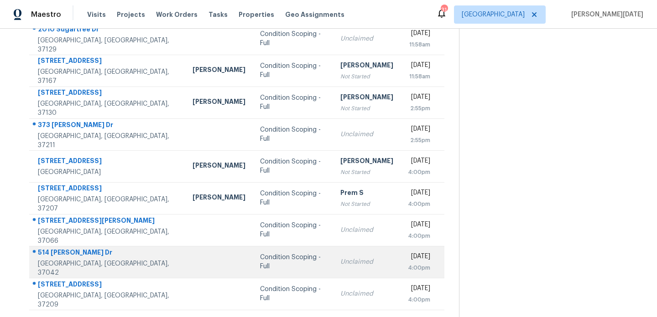
click at [333, 267] on td "Unclaimed" at bounding box center [367, 262] width 68 height 32
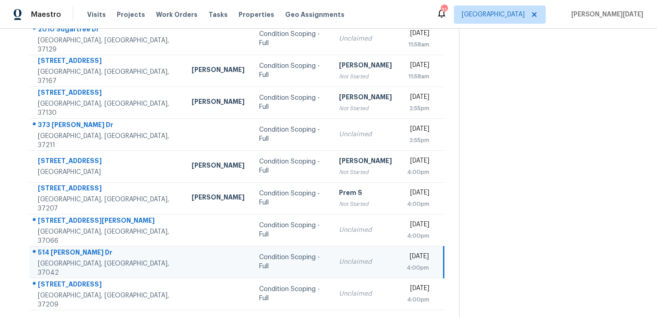
click at [332, 267] on td "Unclaimed" at bounding box center [366, 262] width 68 height 32
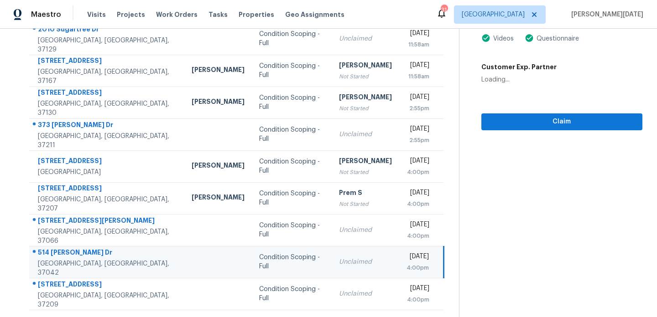
click at [332, 267] on td "Unclaimed" at bounding box center [366, 262] width 68 height 32
click at [509, 125] on span "Claim" at bounding box center [561, 121] width 146 height 11
